Goal: Find specific page/section: Find specific page/section

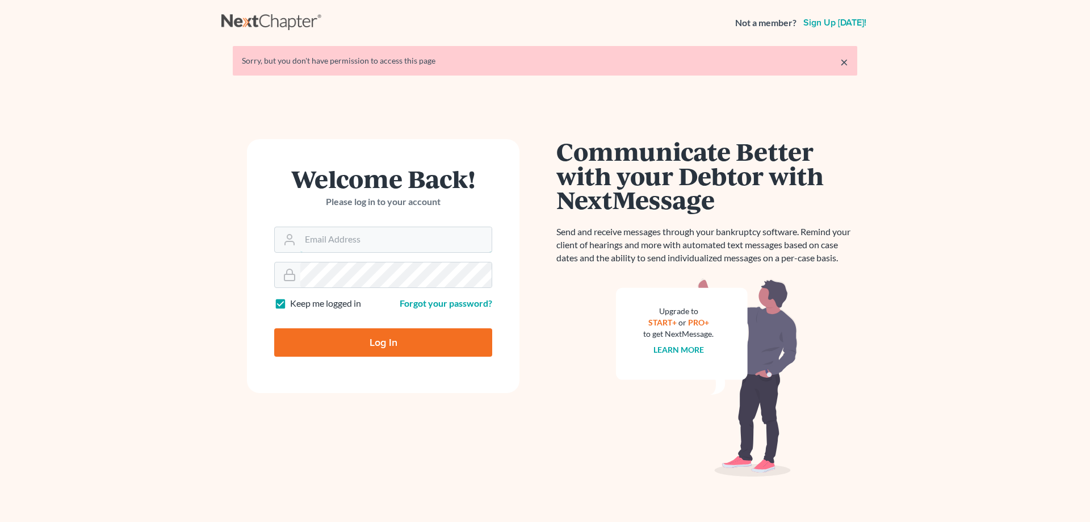
type input "[PERSON_NAME][EMAIL_ADDRESS][DOMAIN_NAME]"
click at [395, 338] on input "Log In" at bounding box center [383, 342] width 218 height 28
type input "Thinking..."
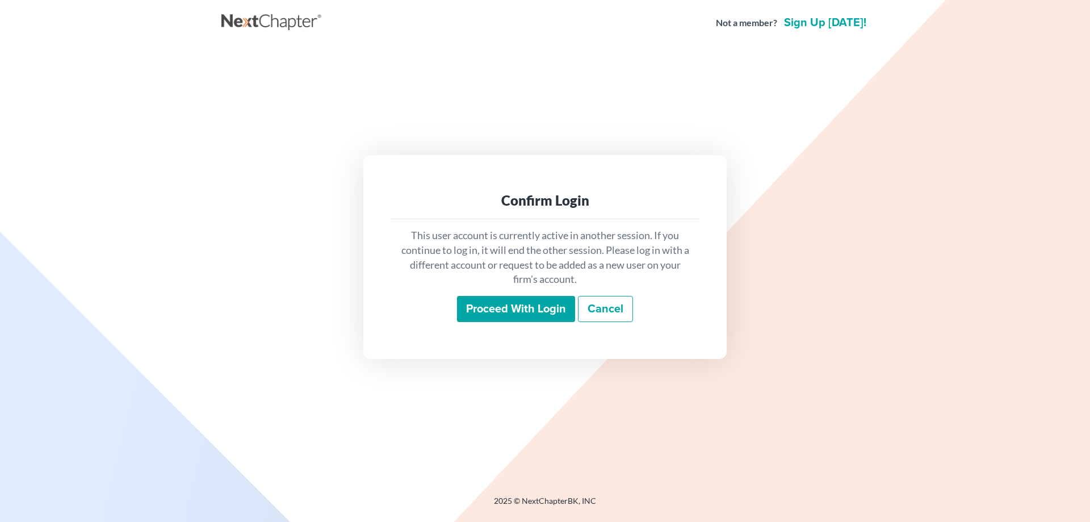
click at [486, 313] on input "Proceed with login" at bounding box center [516, 309] width 118 height 26
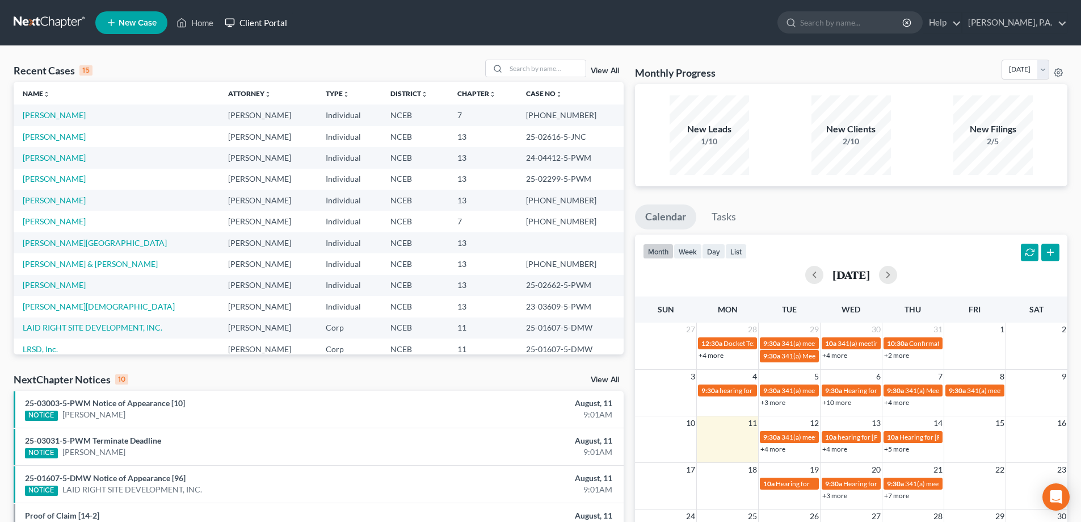
click at [262, 26] on link "Client Portal" at bounding box center [256, 22] width 74 height 20
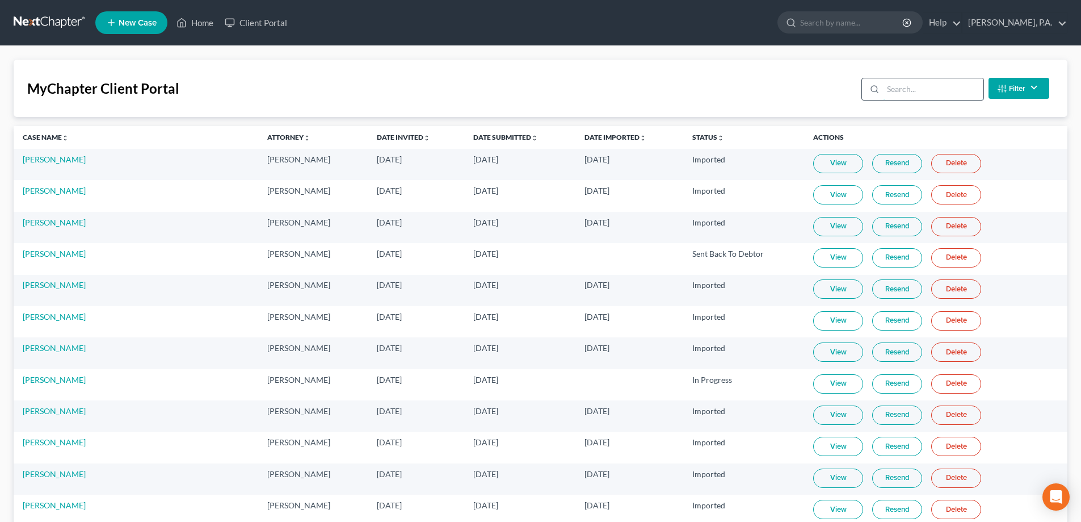
click at [894, 91] on input "search" at bounding box center [933, 89] width 100 height 22
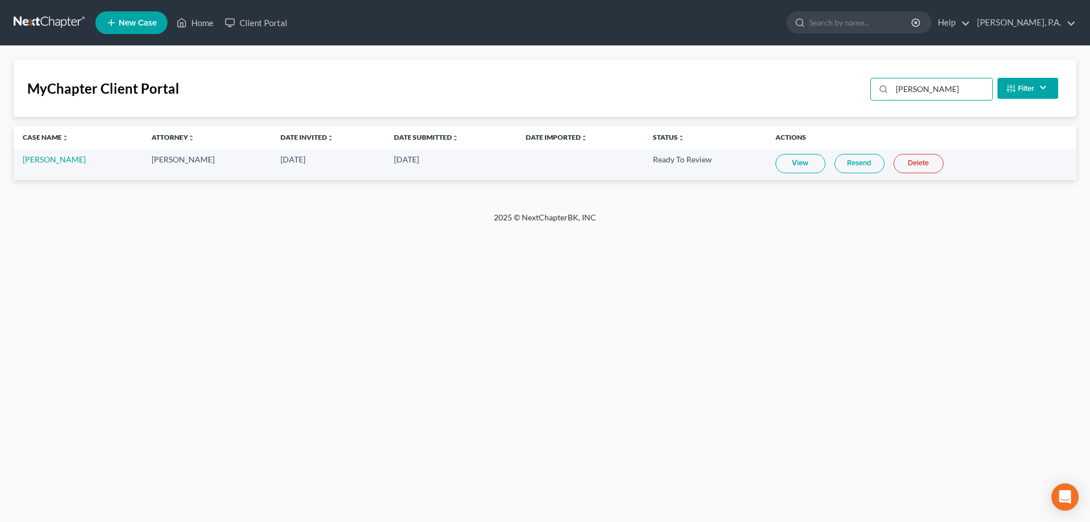
type input "[PERSON_NAME]"
click at [790, 166] on link "View" at bounding box center [800, 163] width 50 height 19
click at [775, 169] on link "View" at bounding box center [800, 163] width 50 height 19
click at [775, 157] on link "View" at bounding box center [800, 163] width 50 height 19
